Goal: Find contact information: Find contact information

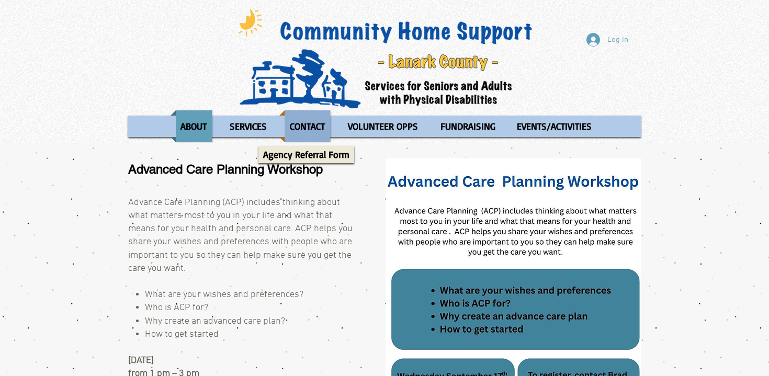
click at [321, 116] on p "CONTACT" at bounding box center [307, 126] width 44 height 32
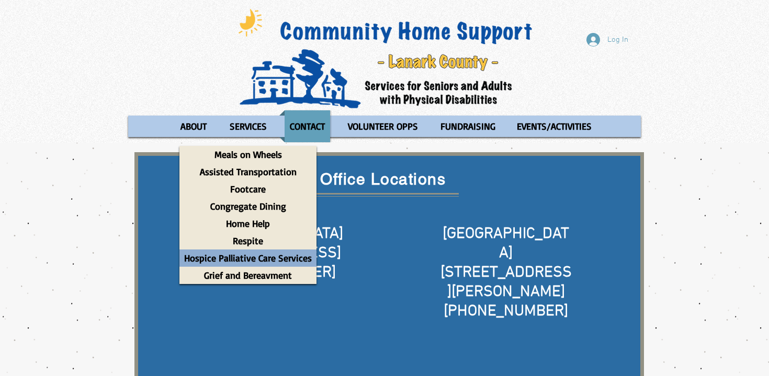
click at [251, 261] on p "Hospice Palliative Care Services" at bounding box center [247, 257] width 137 height 17
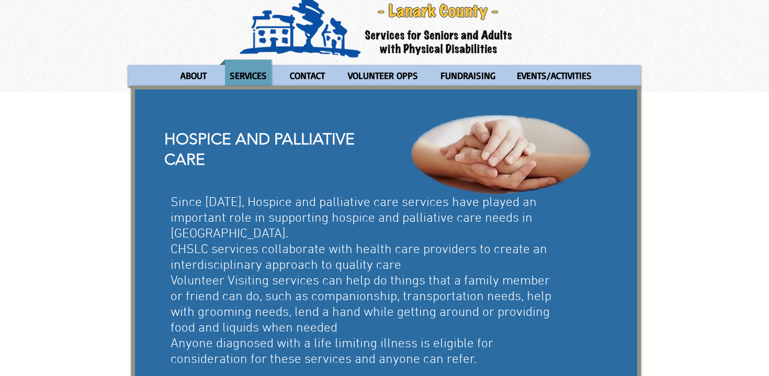
scroll to position [52, 0]
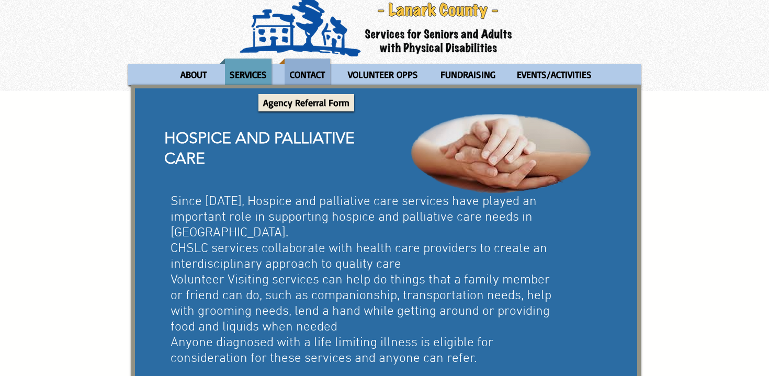
click at [319, 74] on p "CONTACT" at bounding box center [307, 75] width 44 height 32
